Goal: Task Accomplishment & Management: Use online tool/utility

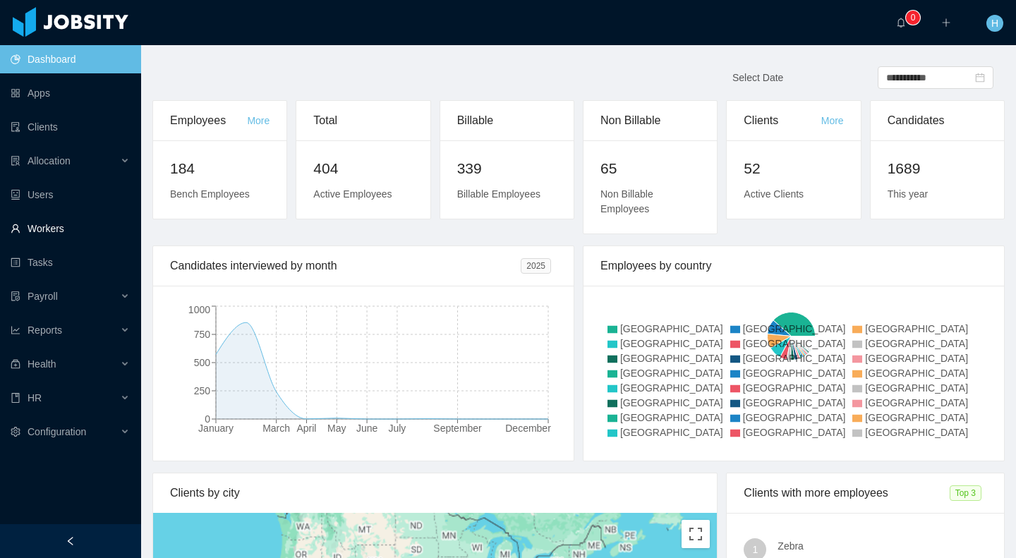
click at [56, 224] on link "Workers" at bounding box center [70, 229] width 119 height 28
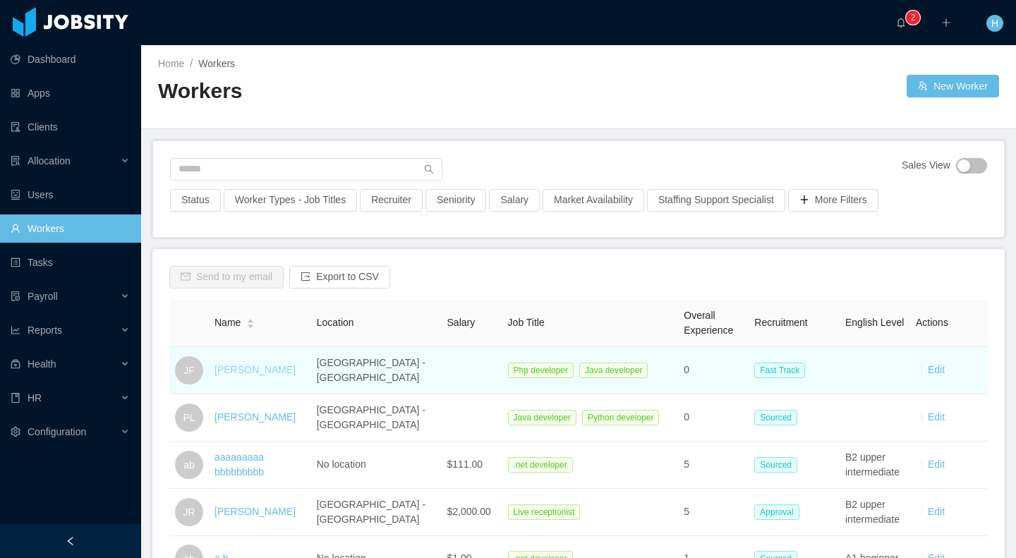
click at [262, 374] on link "[PERSON_NAME]" at bounding box center [255, 369] width 81 height 11
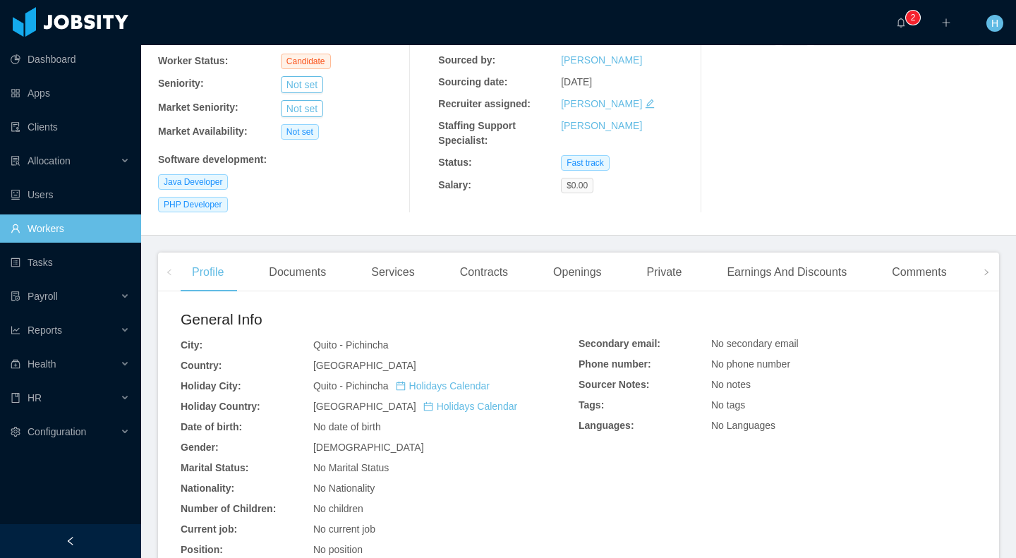
scroll to position [175, 0]
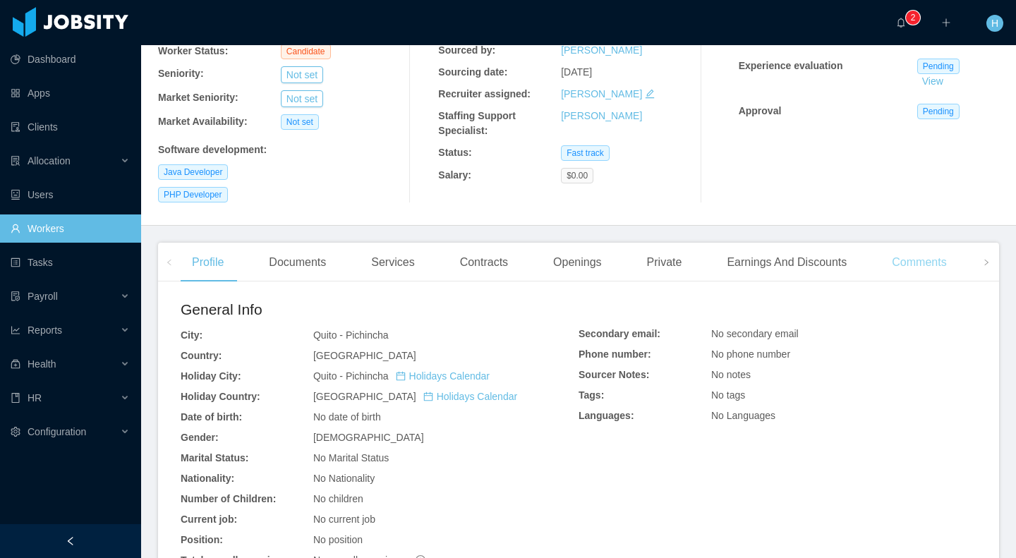
click at [938, 250] on div "Comments" at bounding box center [919, 263] width 77 height 40
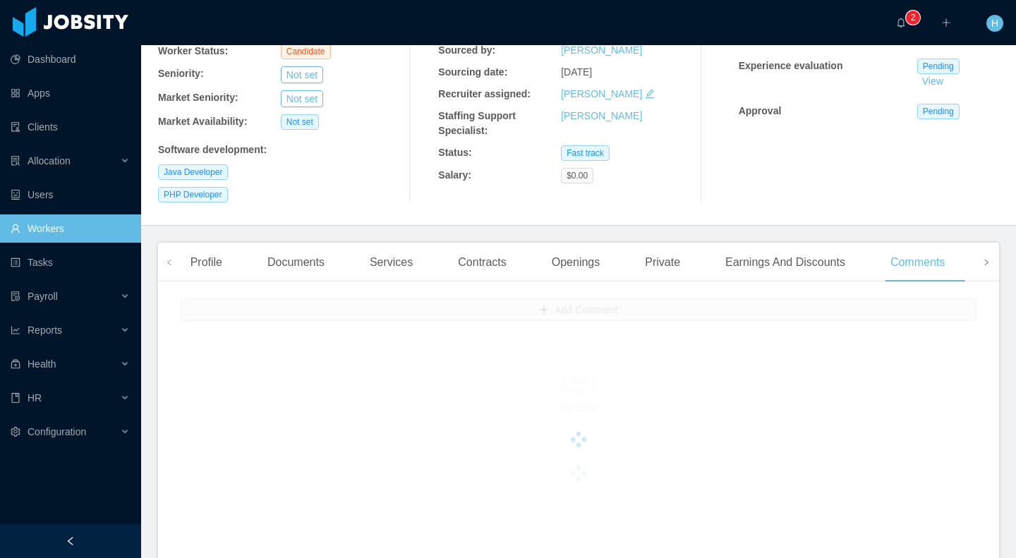
click at [983, 259] on icon "icon: right" at bounding box center [986, 262] width 7 height 7
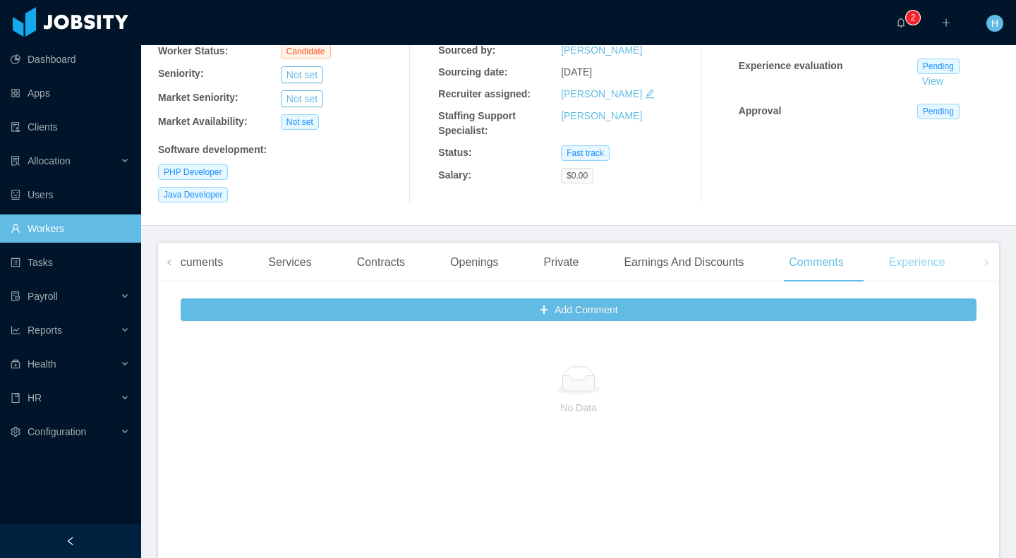
click at [911, 243] on div "Experience" at bounding box center [917, 263] width 79 height 40
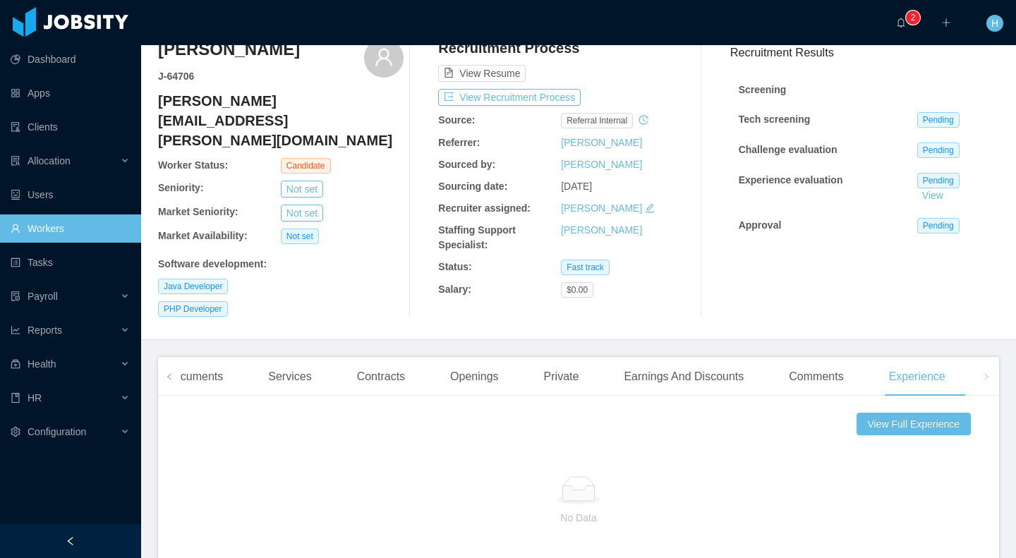
scroll to position [57, 0]
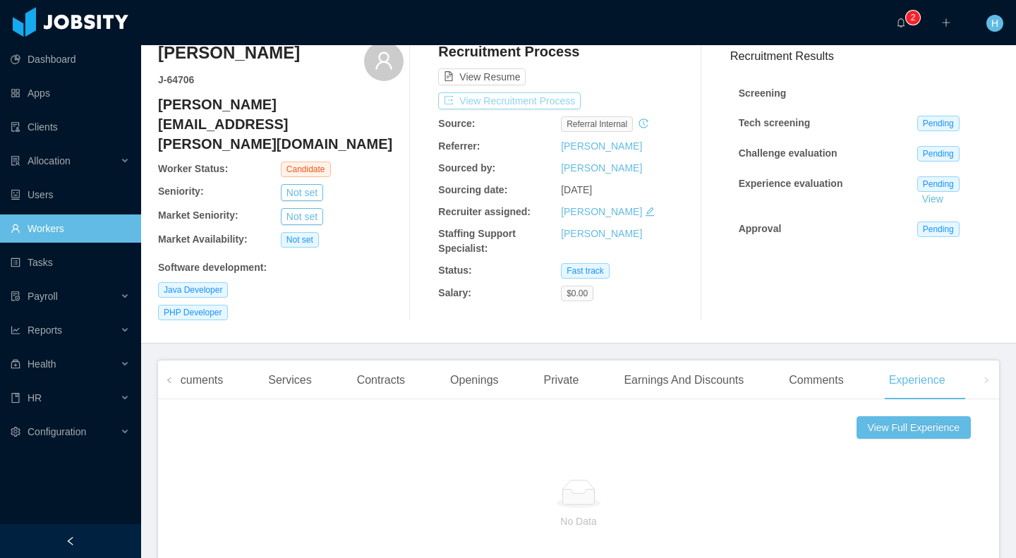
click at [526, 99] on button "View Recruitment Process" at bounding box center [509, 100] width 143 height 17
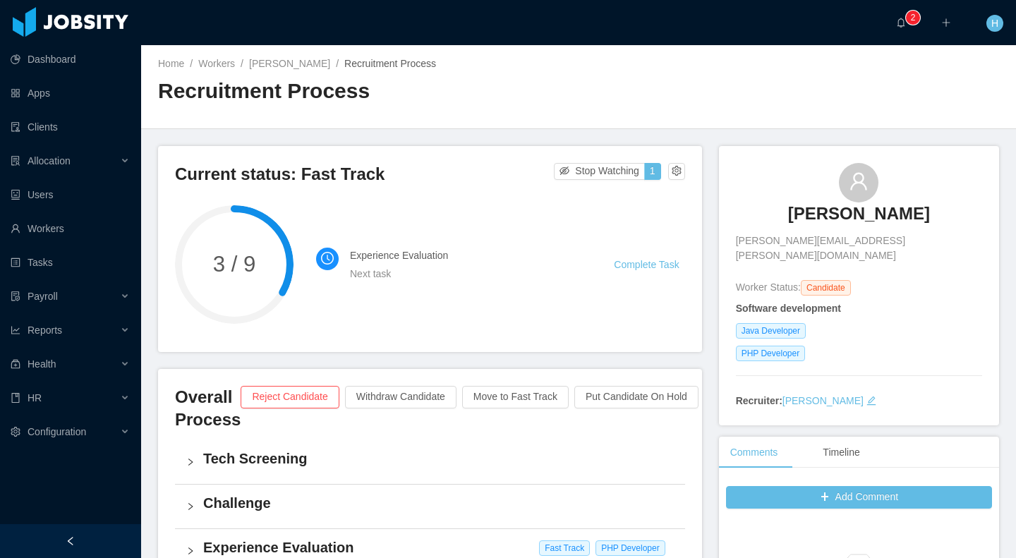
scroll to position [197, 0]
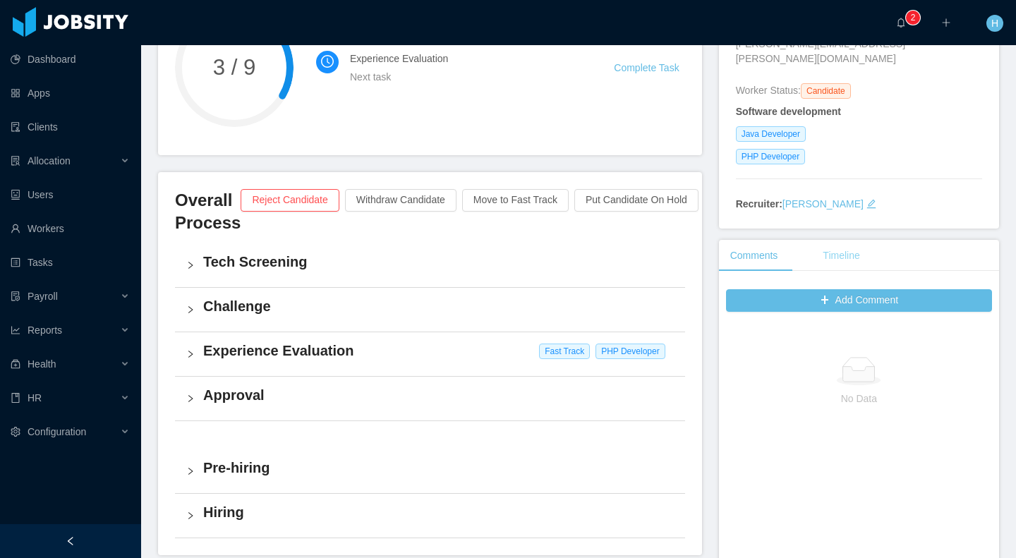
click at [834, 241] on div "Timeline" at bounding box center [840, 256] width 59 height 32
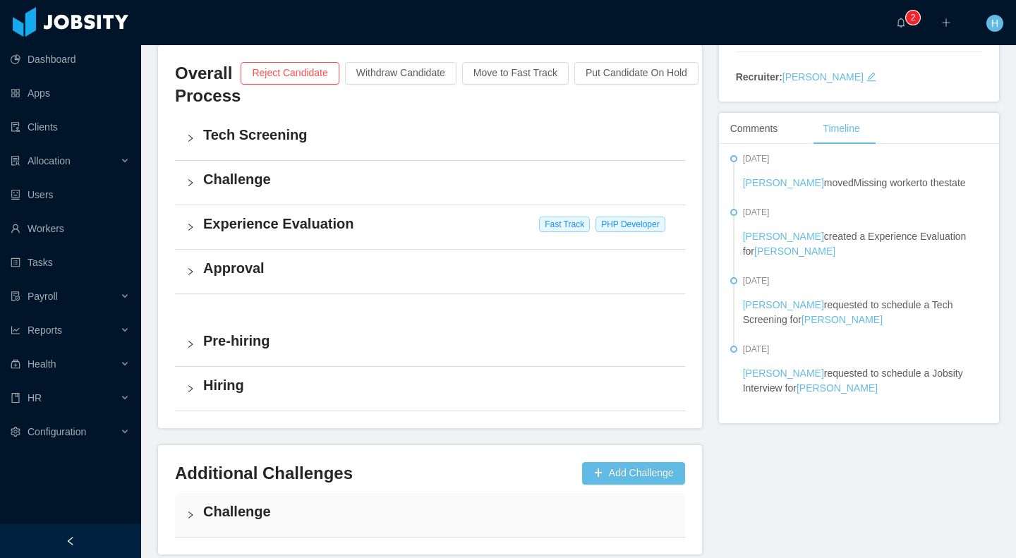
scroll to position [0, 0]
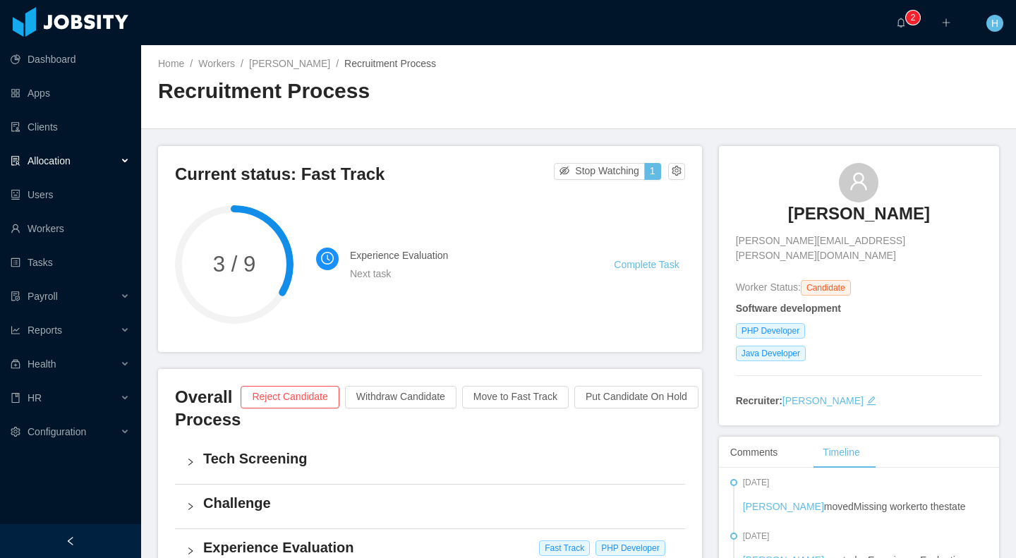
click at [52, 153] on div "Allocation" at bounding box center [70, 161] width 141 height 28
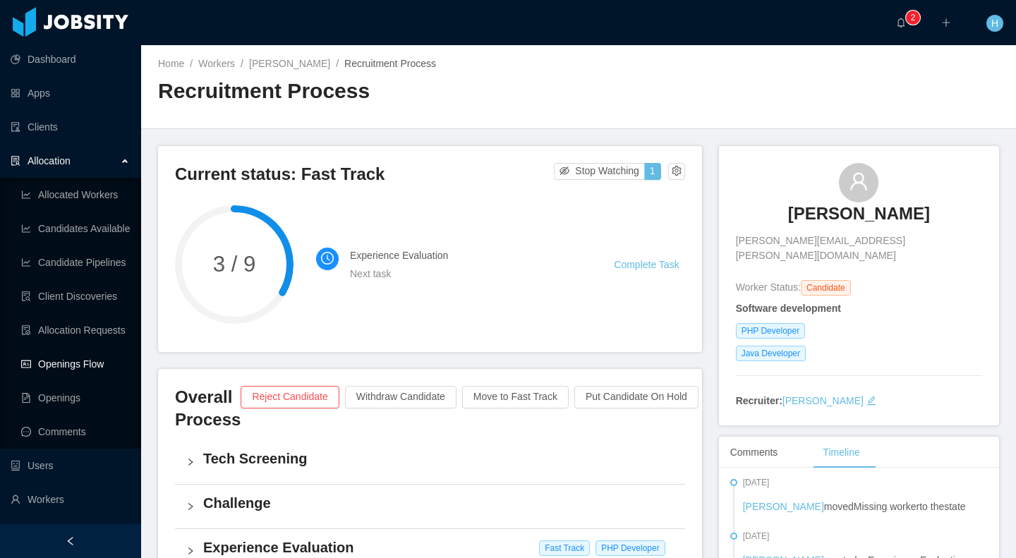
click at [83, 368] on link "Openings Flow" at bounding box center [75, 364] width 109 height 28
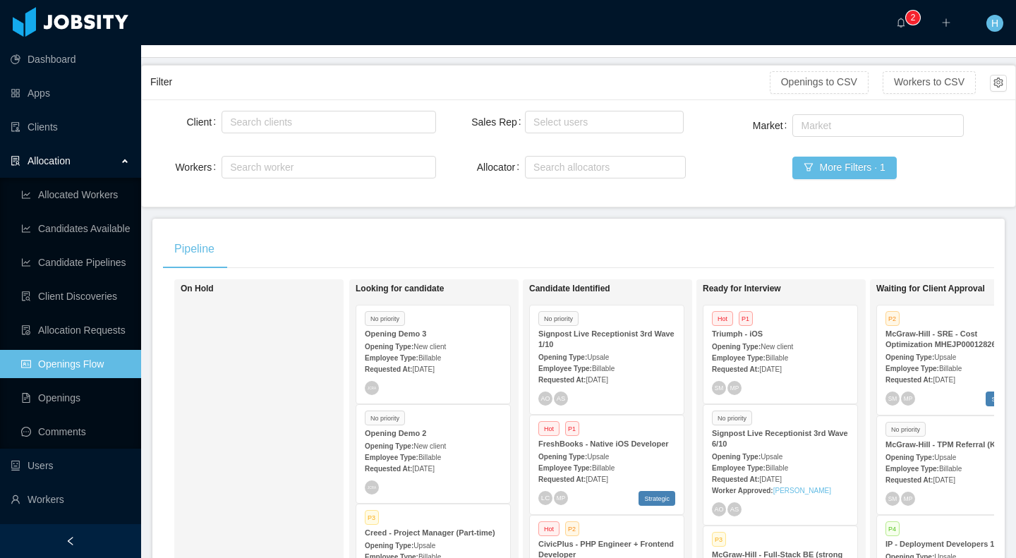
scroll to position [192, 0]
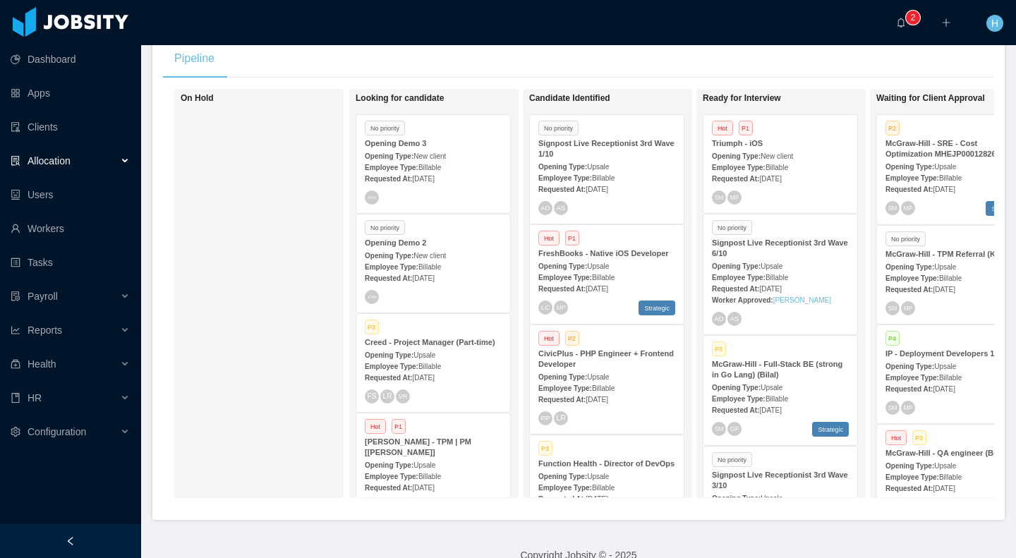
scroll to position [242, 0]
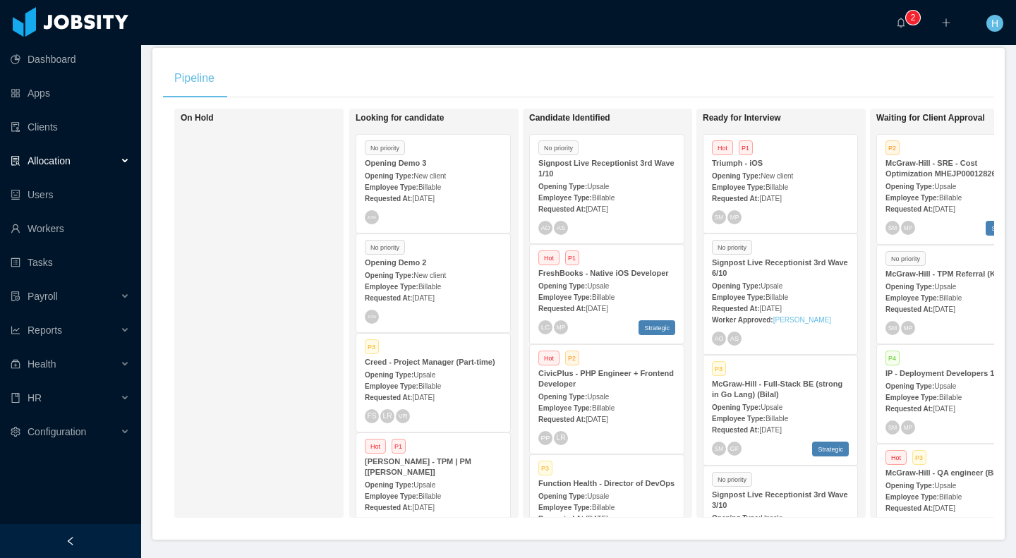
click at [771, 173] on span "New client" at bounding box center [777, 176] width 32 height 8
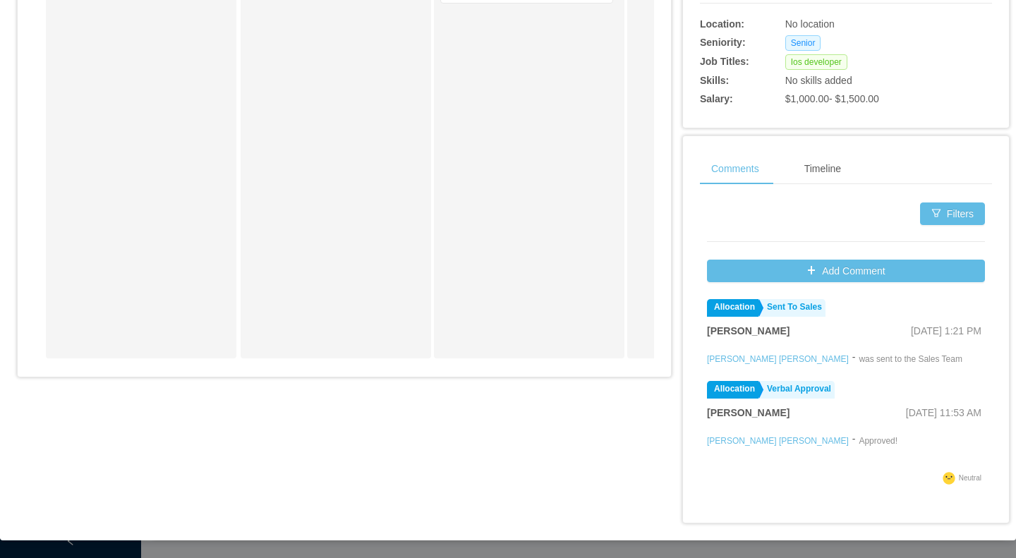
scroll to position [514, 0]
click at [808, 158] on div "Timeline" at bounding box center [822, 169] width 59 height 32
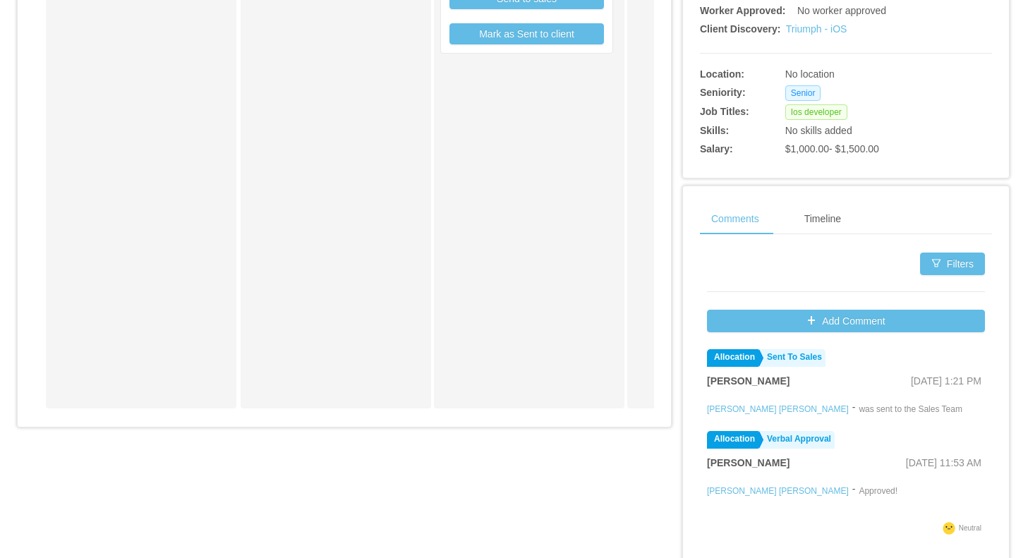
scroll to position [514, 0]
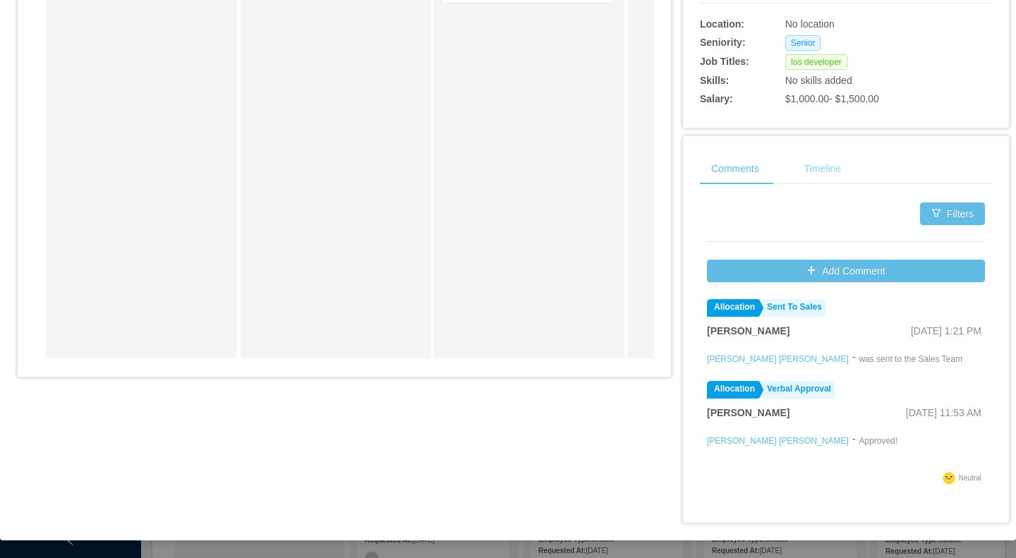
click at [831, 169] on div "Timeline" at bounding box center [822, 169] width 59 height 32
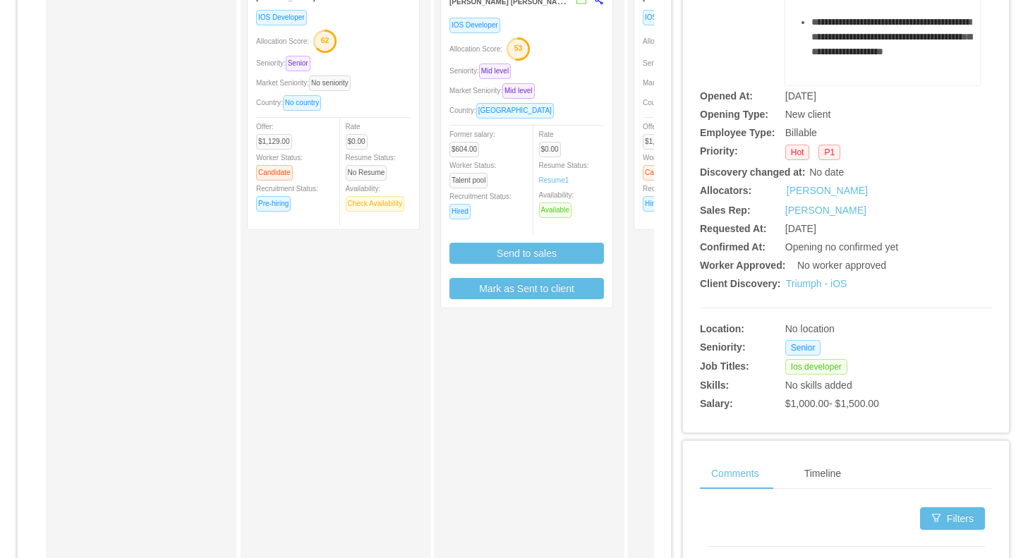
scroll to position [514, 0]
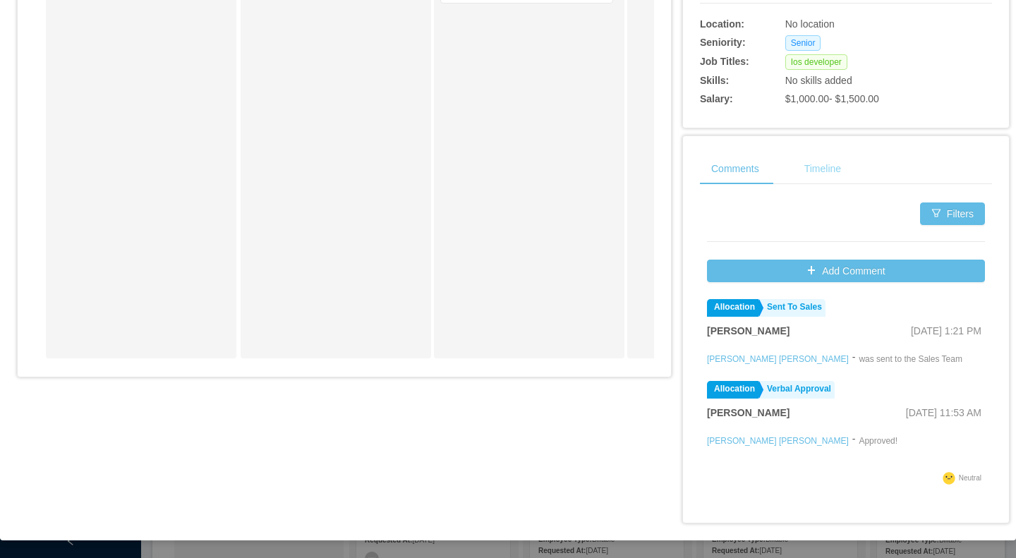
click at [825, 171] on div "Timeline" at bounding box center [822, 169] width 59 height 32
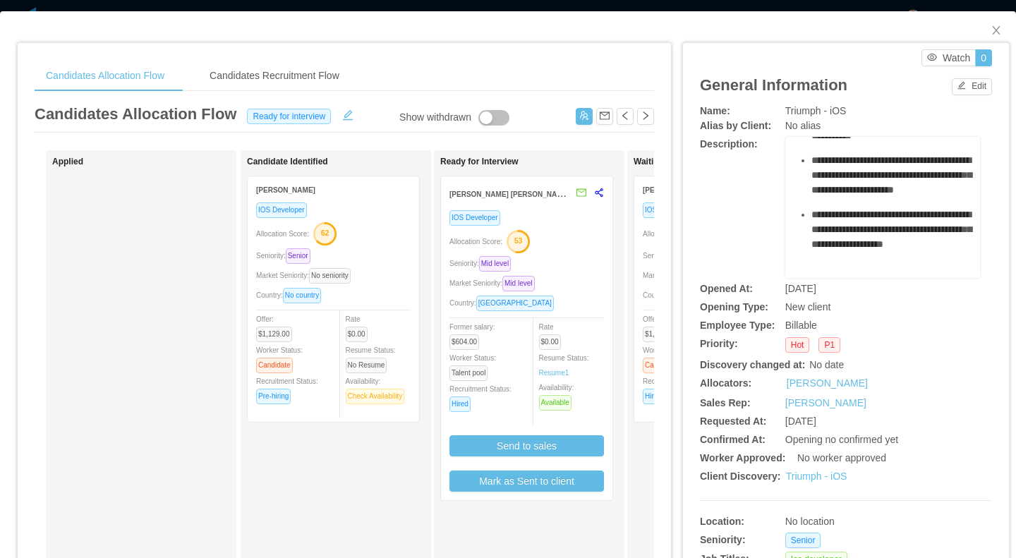
scroll to position [1957, 0]
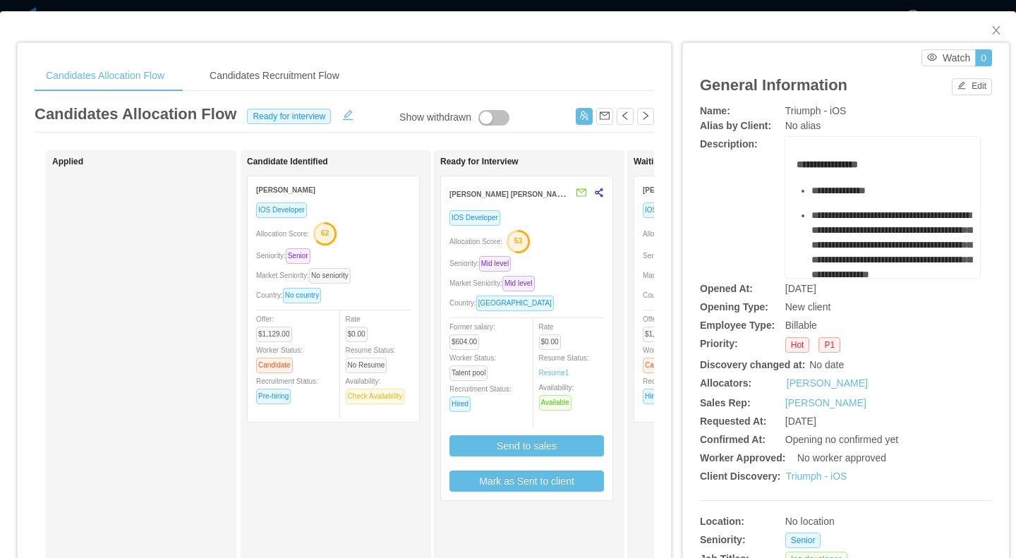
scroll to position [1957, 0]
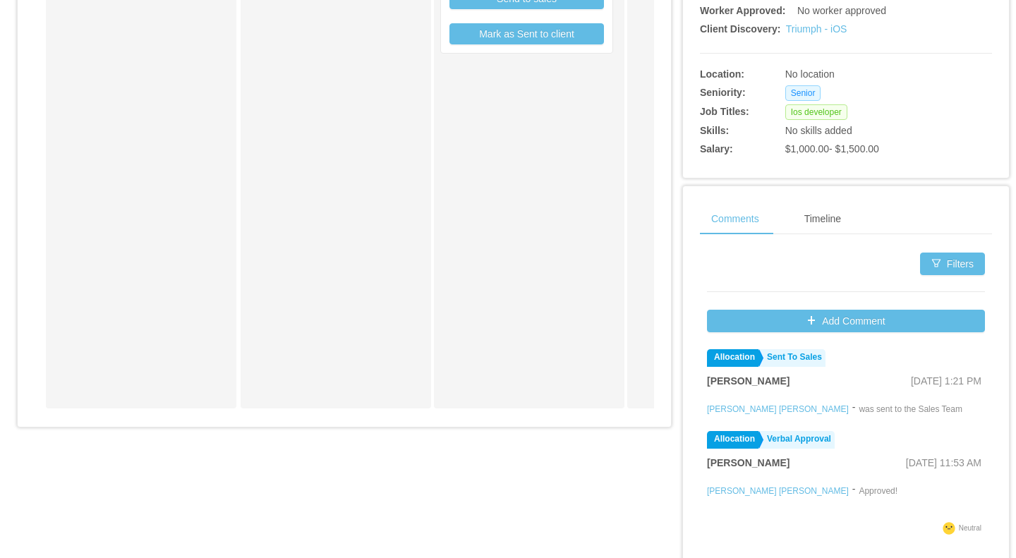
scroll to position [514, 0]
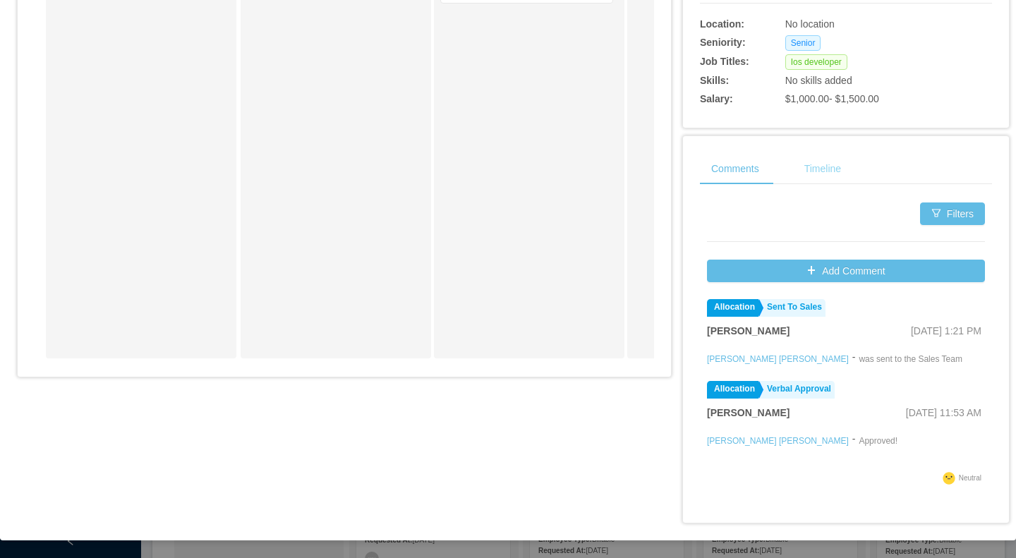
click at [811, 175] on div "Timeline" at bounding box center [822, 169] width 59 height 32
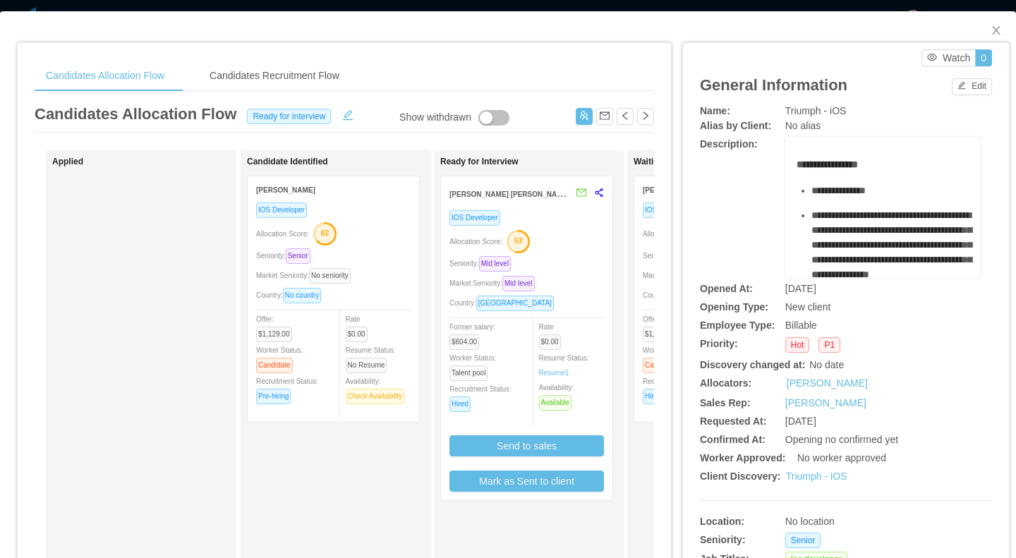
scroll to position [1957, 0]
